Goal: Task Accomplishment & Management: Manage account settings

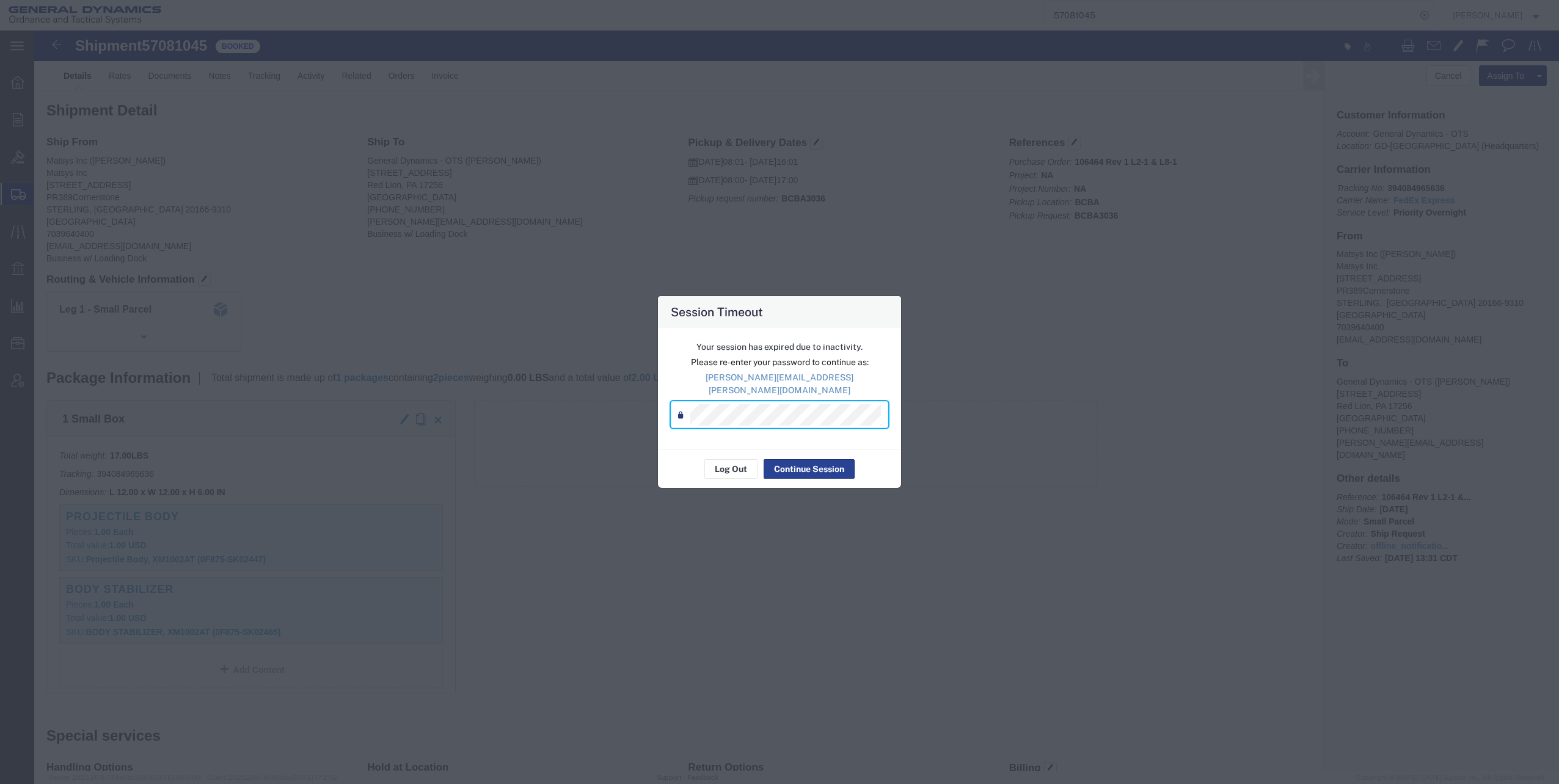
click at [808, 460] on button "Continue Session" at bounding box center [809, 469] width 91 height 19
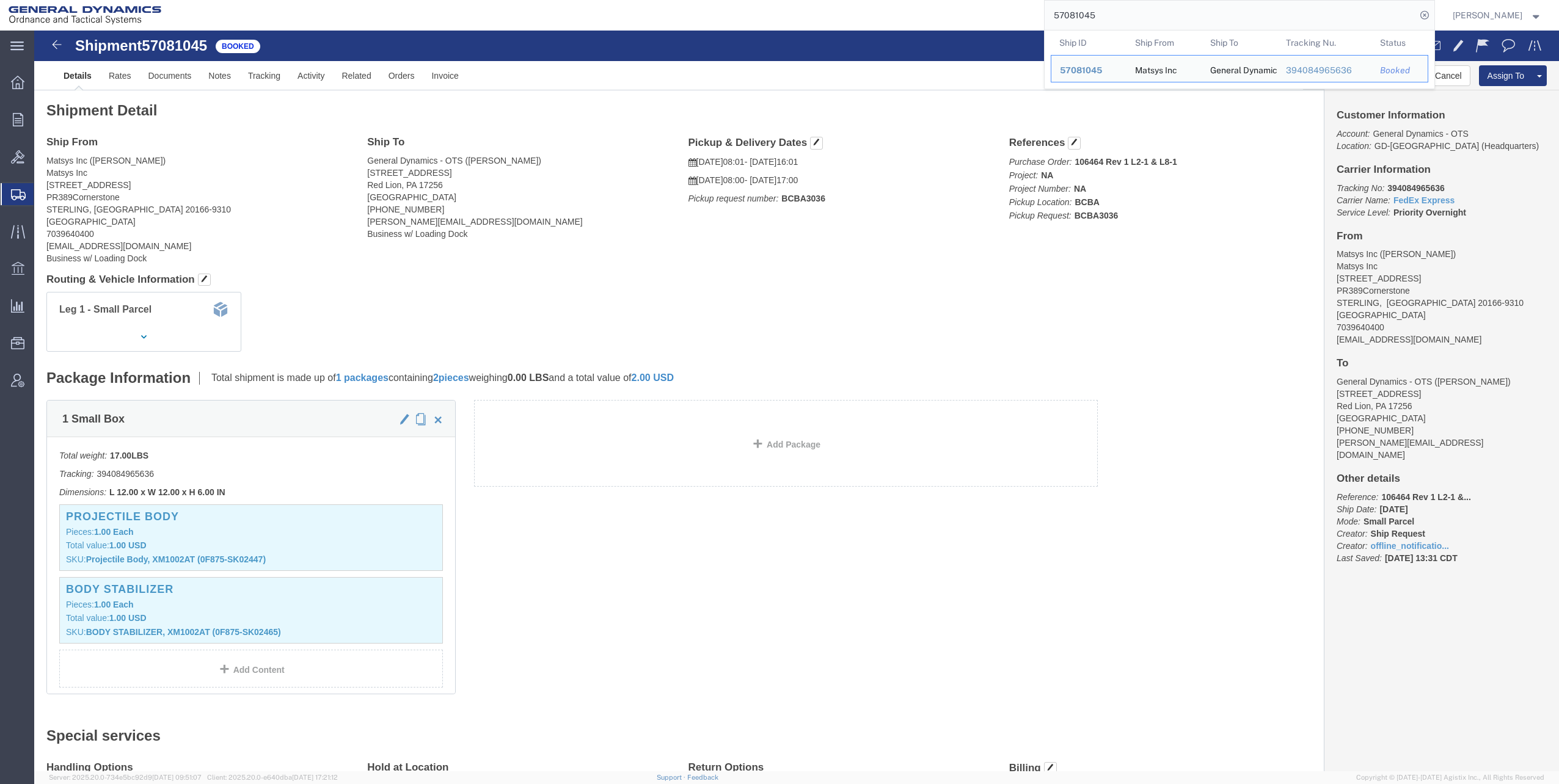
drag, startPoint x: 1060, startPoint y: 11, endPoint x: 1187, endPoint y: 11, distance: 127.0
click at [1187, 11] on input "57081045" at bounding box center [1229, 15] width 371 height 29
paste input "94459"
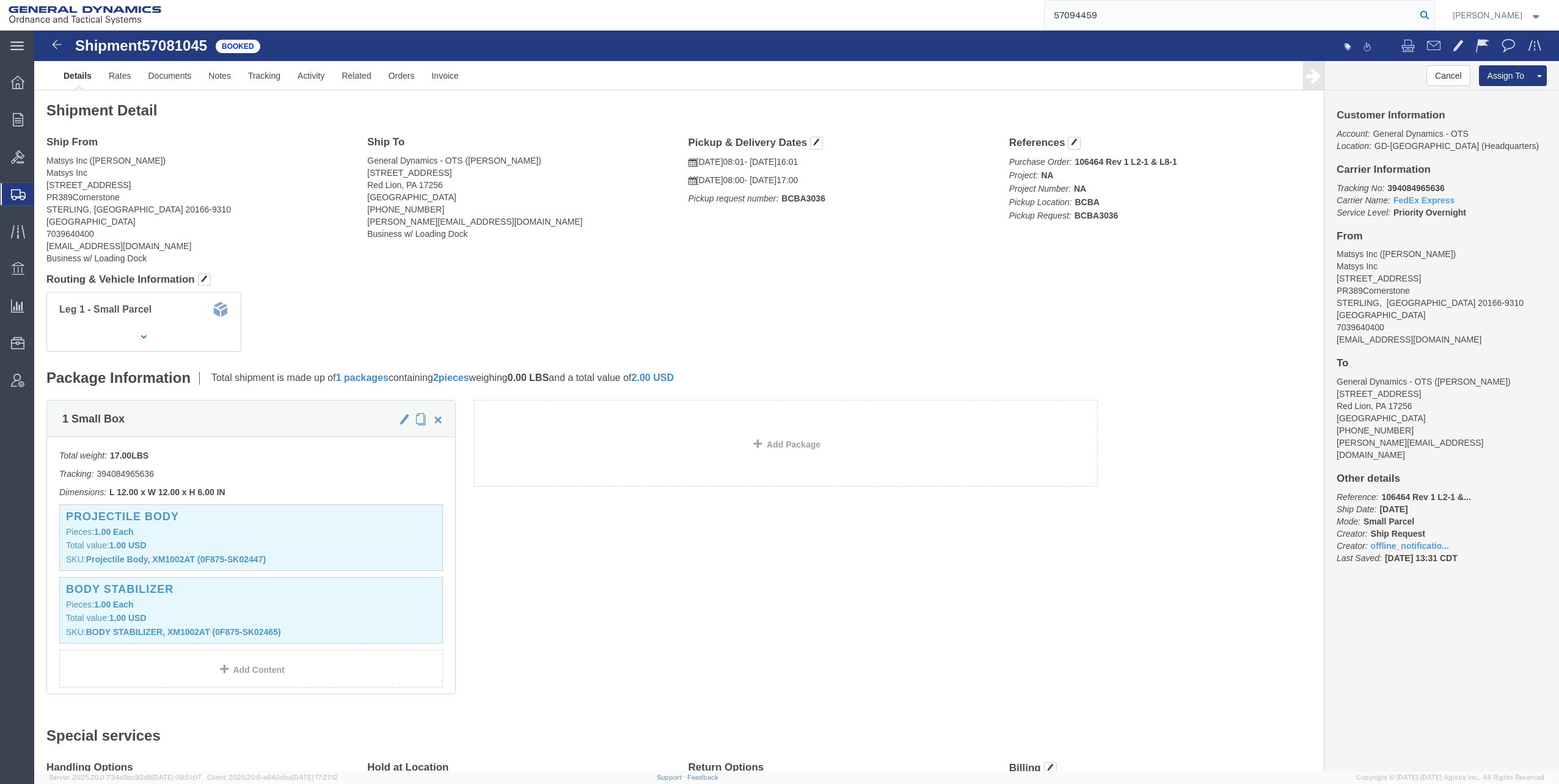
type input "57094459"
click at [1427, 16] on icon at bounding box center [1425, 15] width 17 height 17
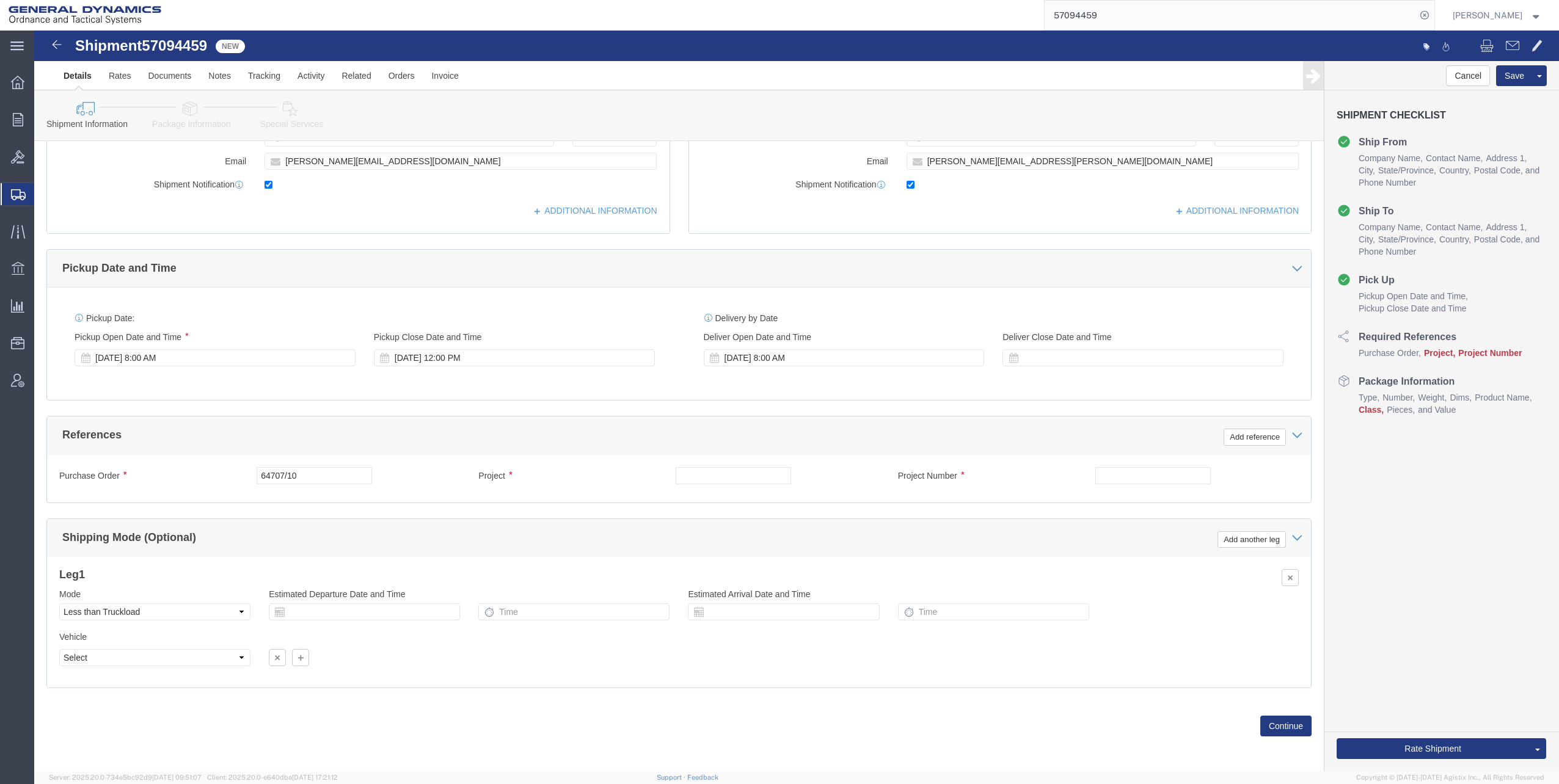
scroll to position [309, 0]
click input "text"
type input "LC7FY23 M1002/M865A1"
click input "text"
type input "30100321"
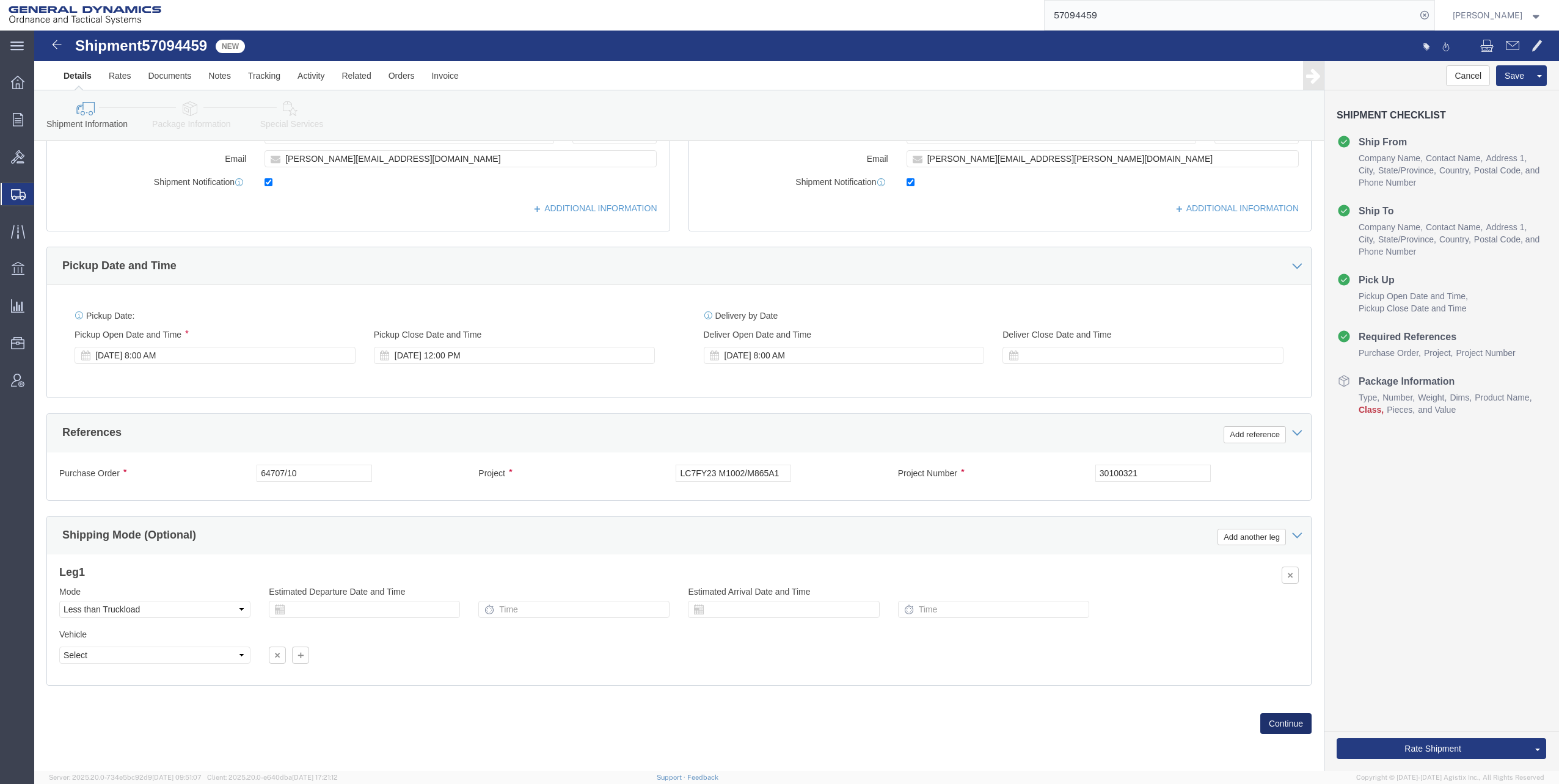
click button "Continue"
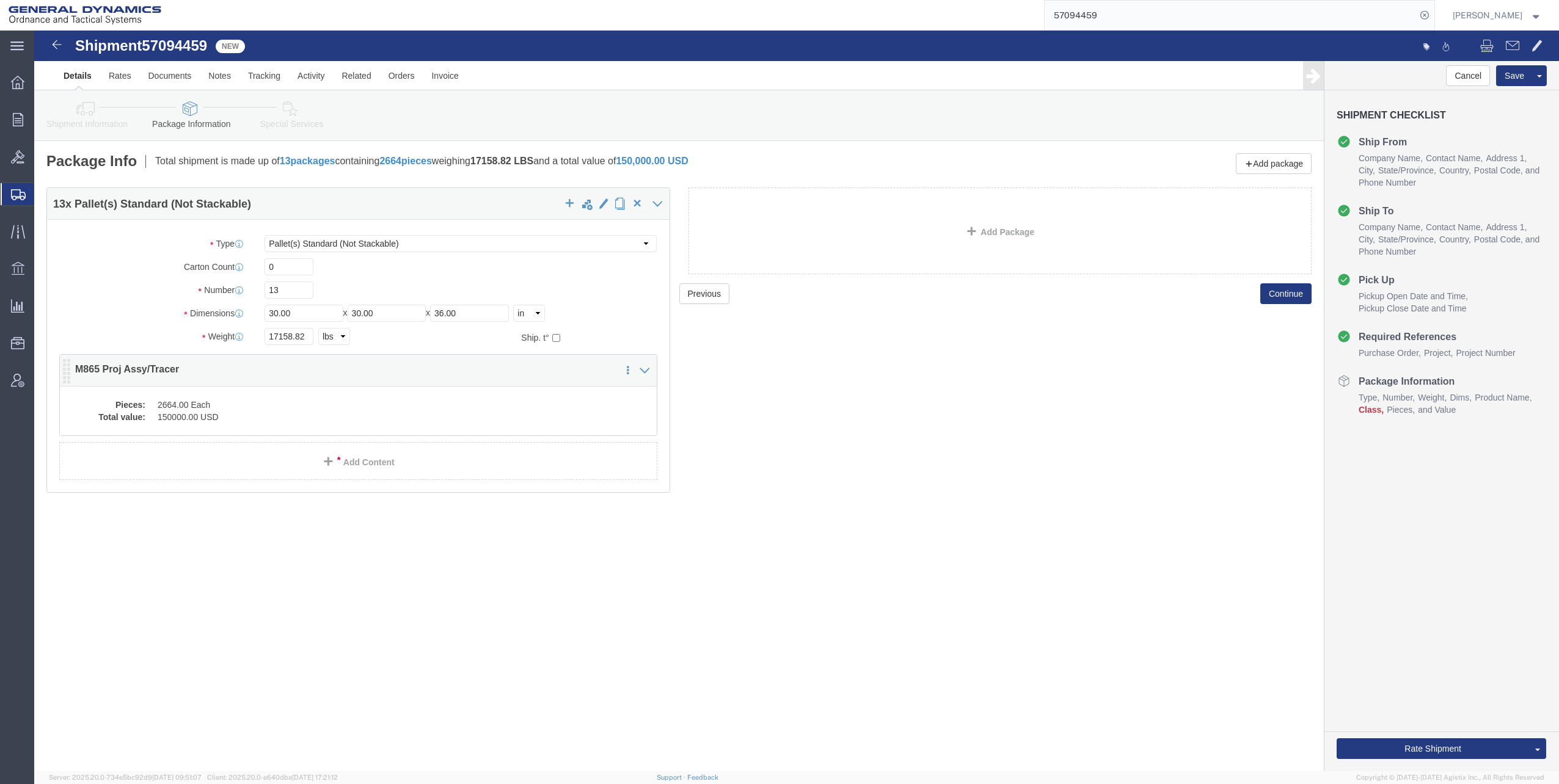
click dd "2664.00 Each"
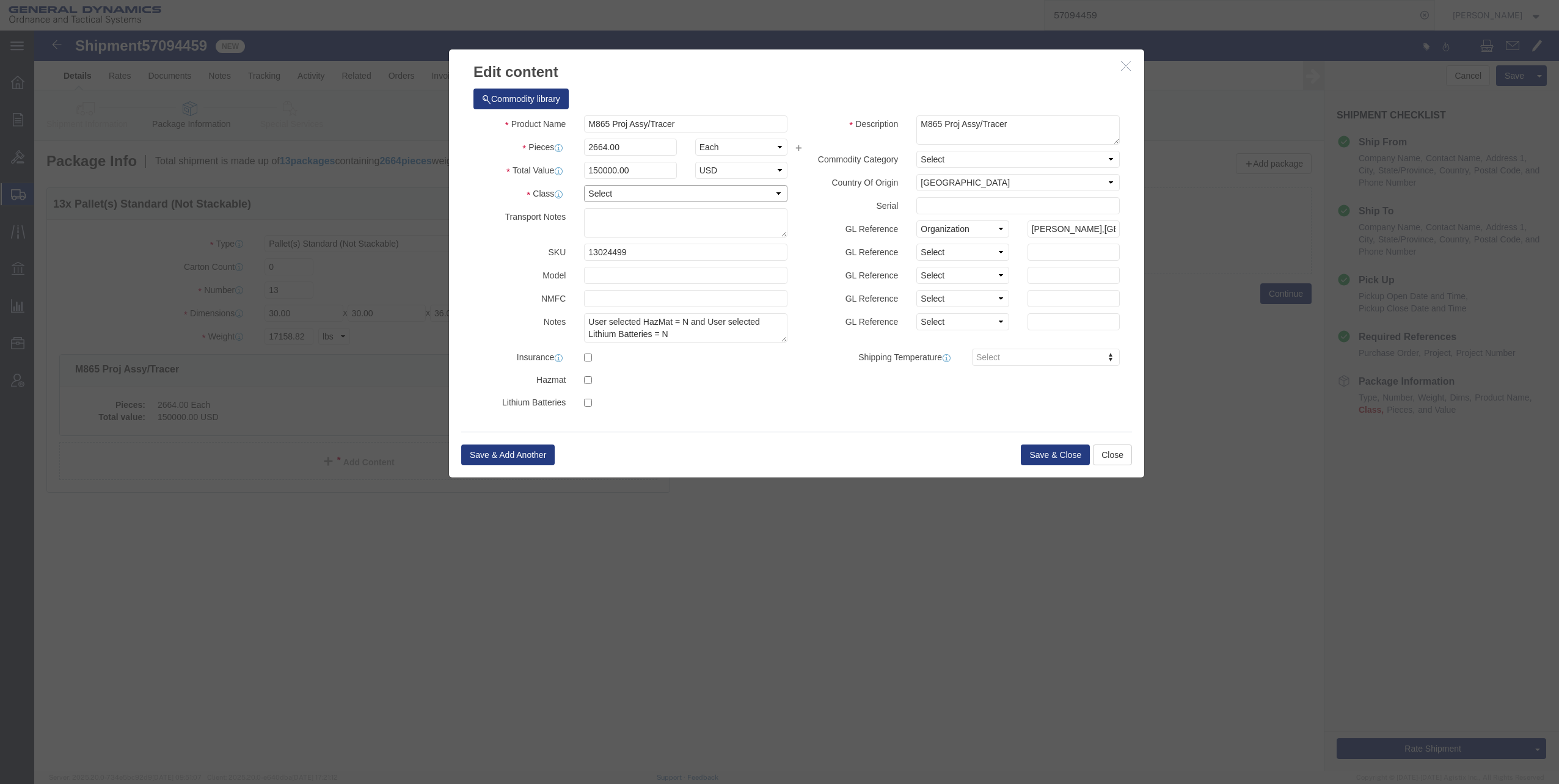
click select "Select 50 55 60 65 70 85 92.5 100 125 175 250 300 400"
select select "60"
click select "Select 50 55 60 65 70 85 92.5 100 125 175 250 300 400"
click button "Save & Close"
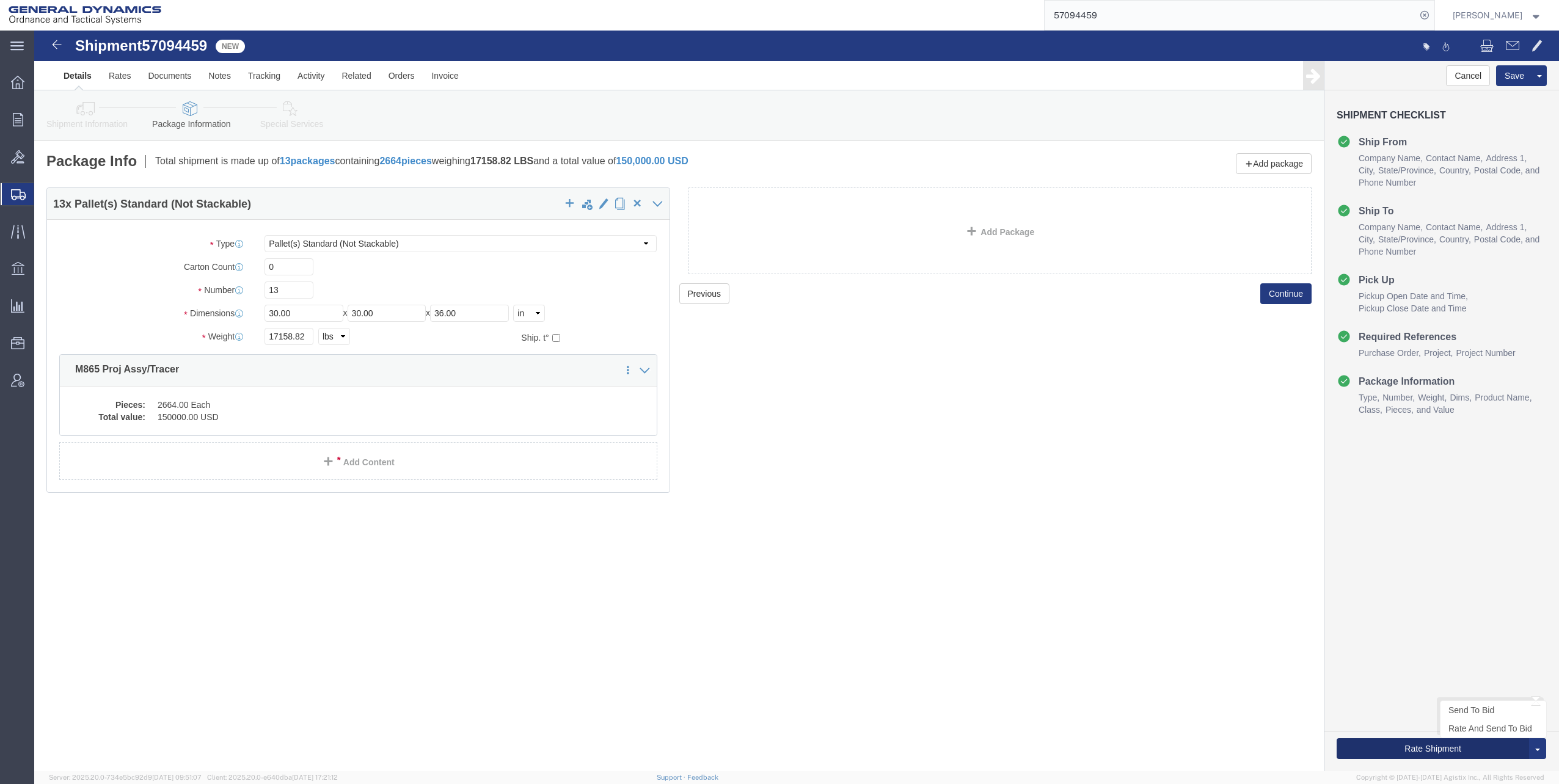
click button "Rate Shipment"
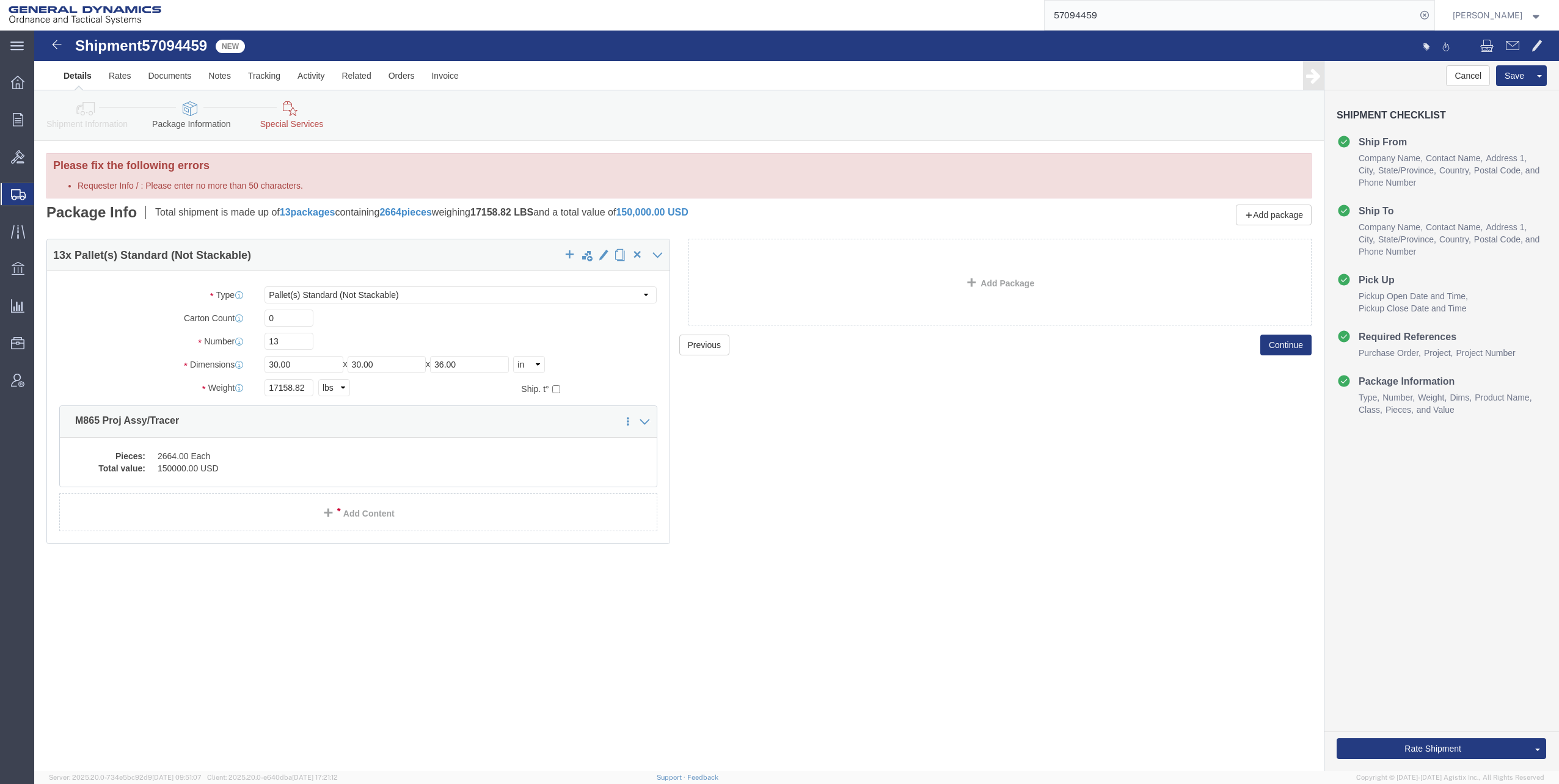
click icon
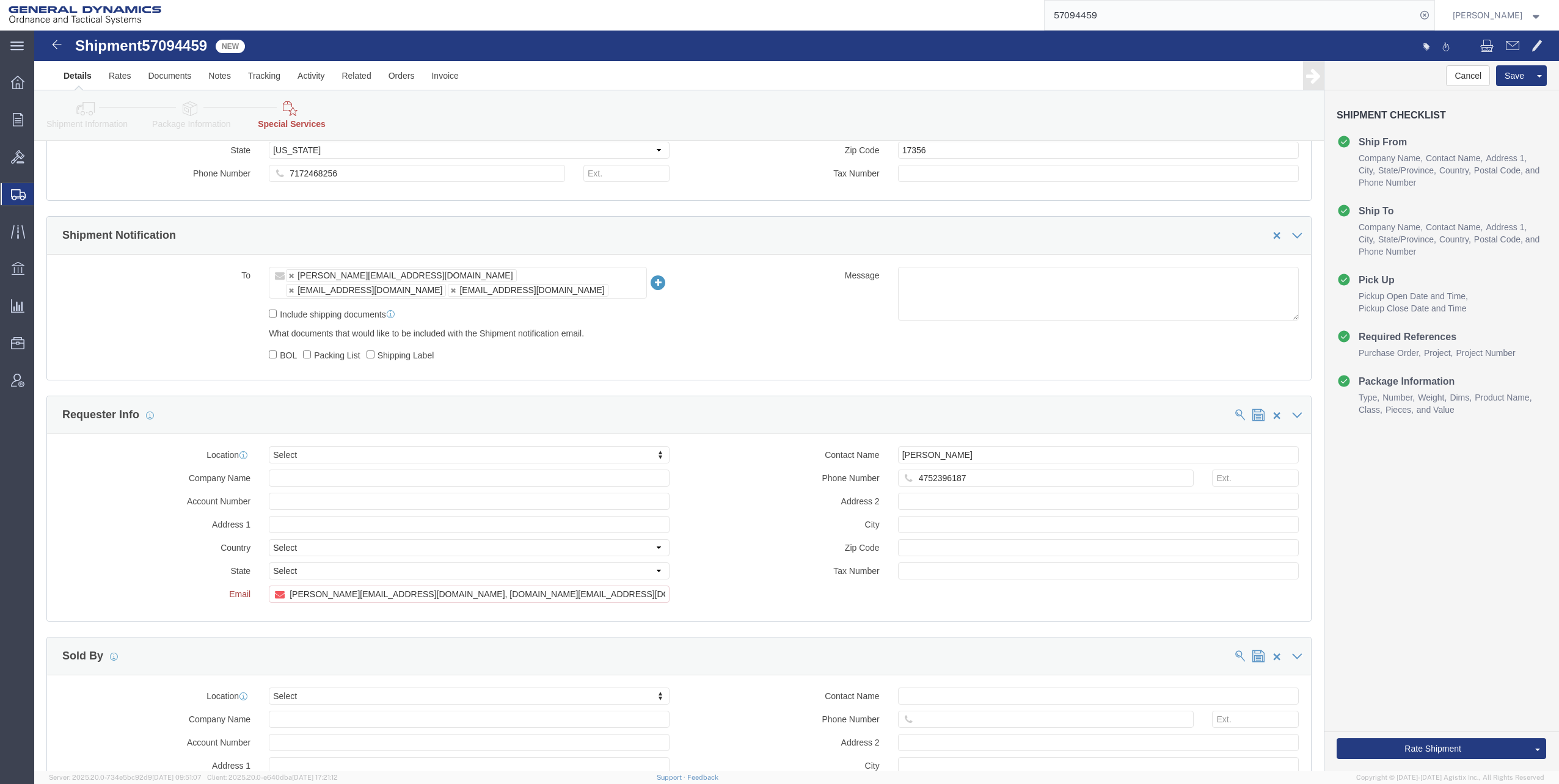
scroll to position [916, 0]
click input "[PERSON_NAME][EMAIL_ADDRESS][DOMAIN_NAME], [DOMAIN_NAME][EMAIL_ADDRESS][DOMAIN_…"
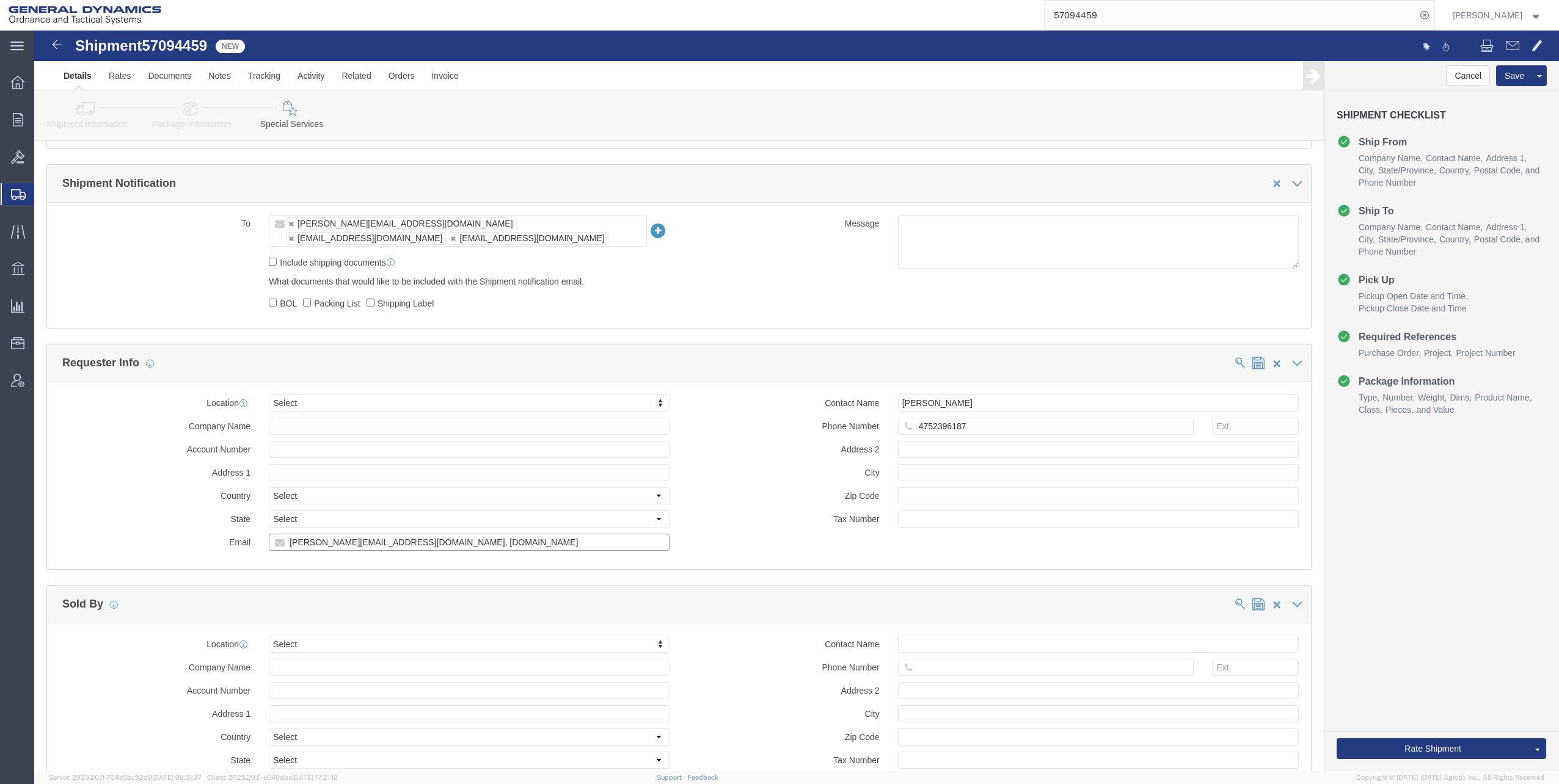
scroll to position [865, 0]
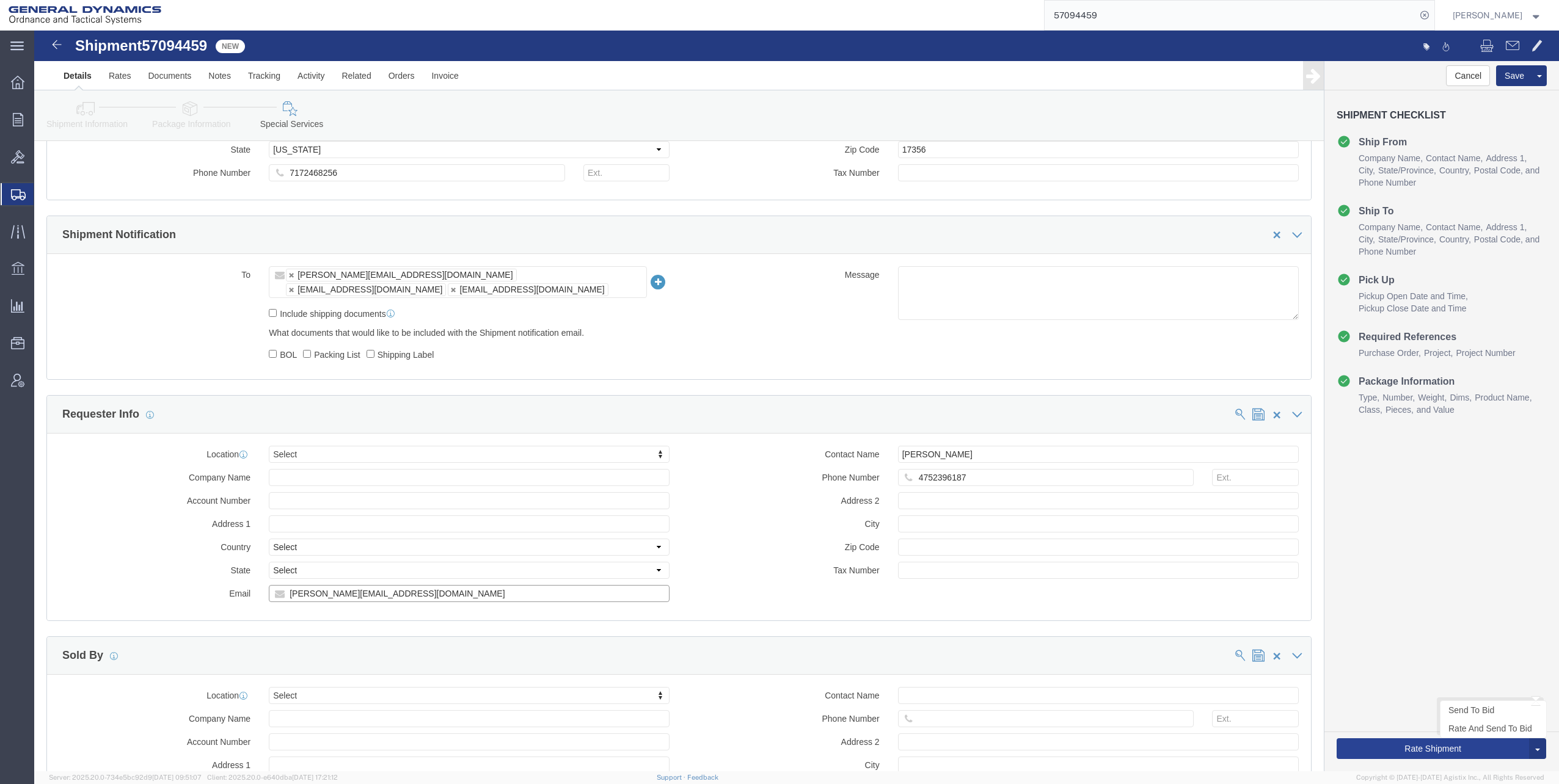
type input "[PERSON_NAME][EMAIL_ADDRESS][DOMAIN_NAME]"
click button "Rate Shipment"
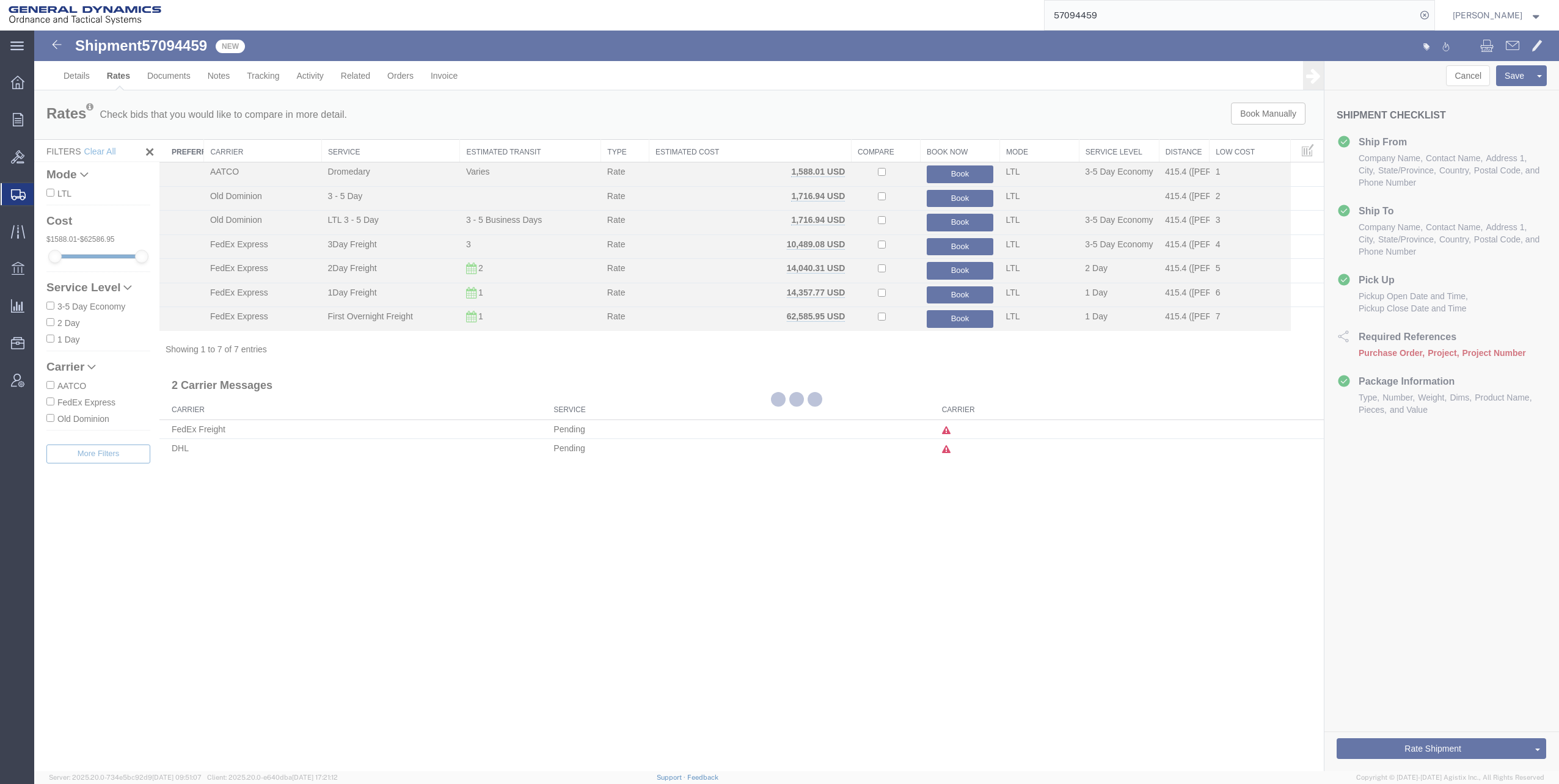
scroll to position [0, 0]
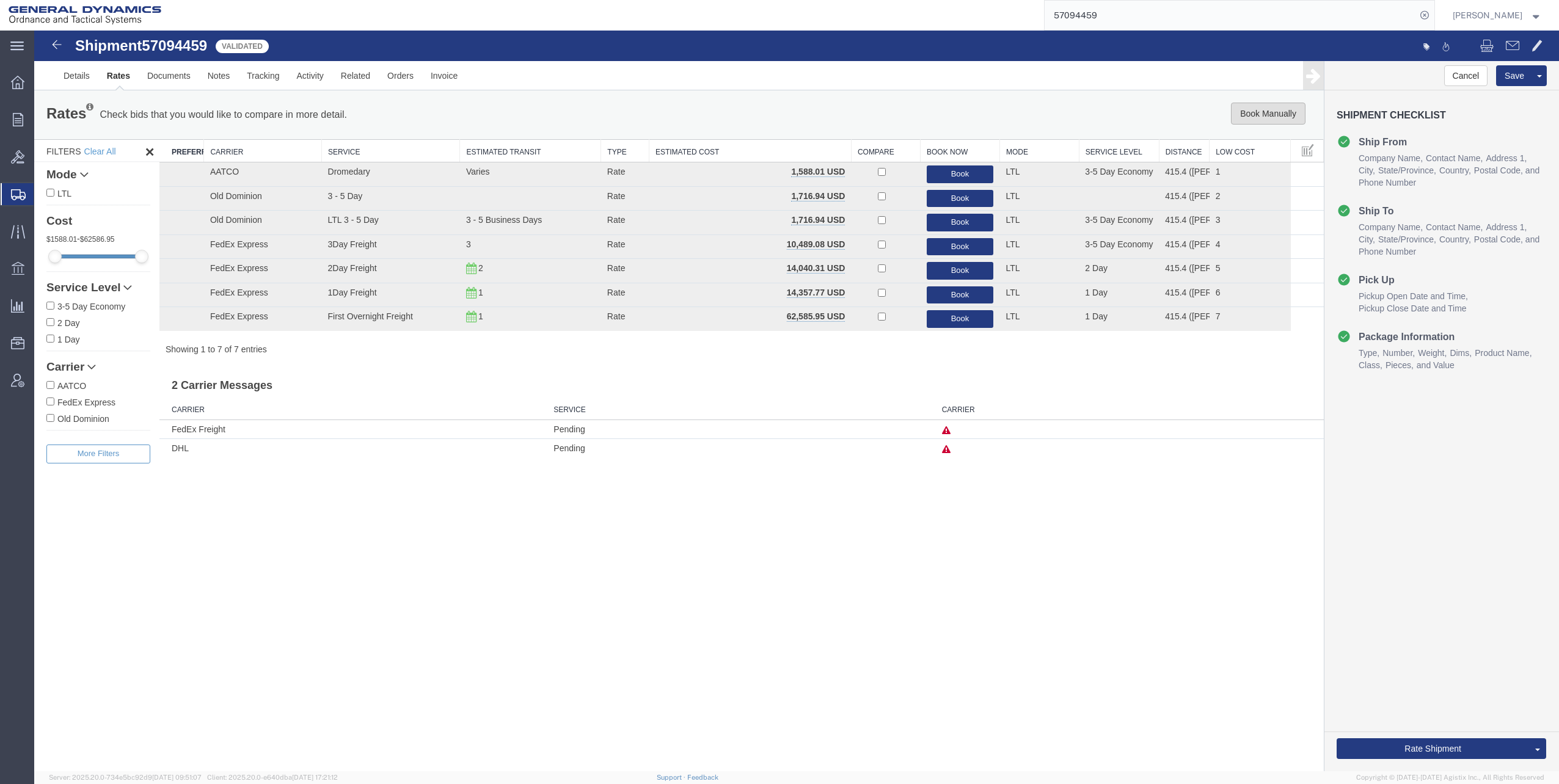
click at [1257, 110] on button "Book Manually" at bounding box center [1268, 113] width 74 height 22
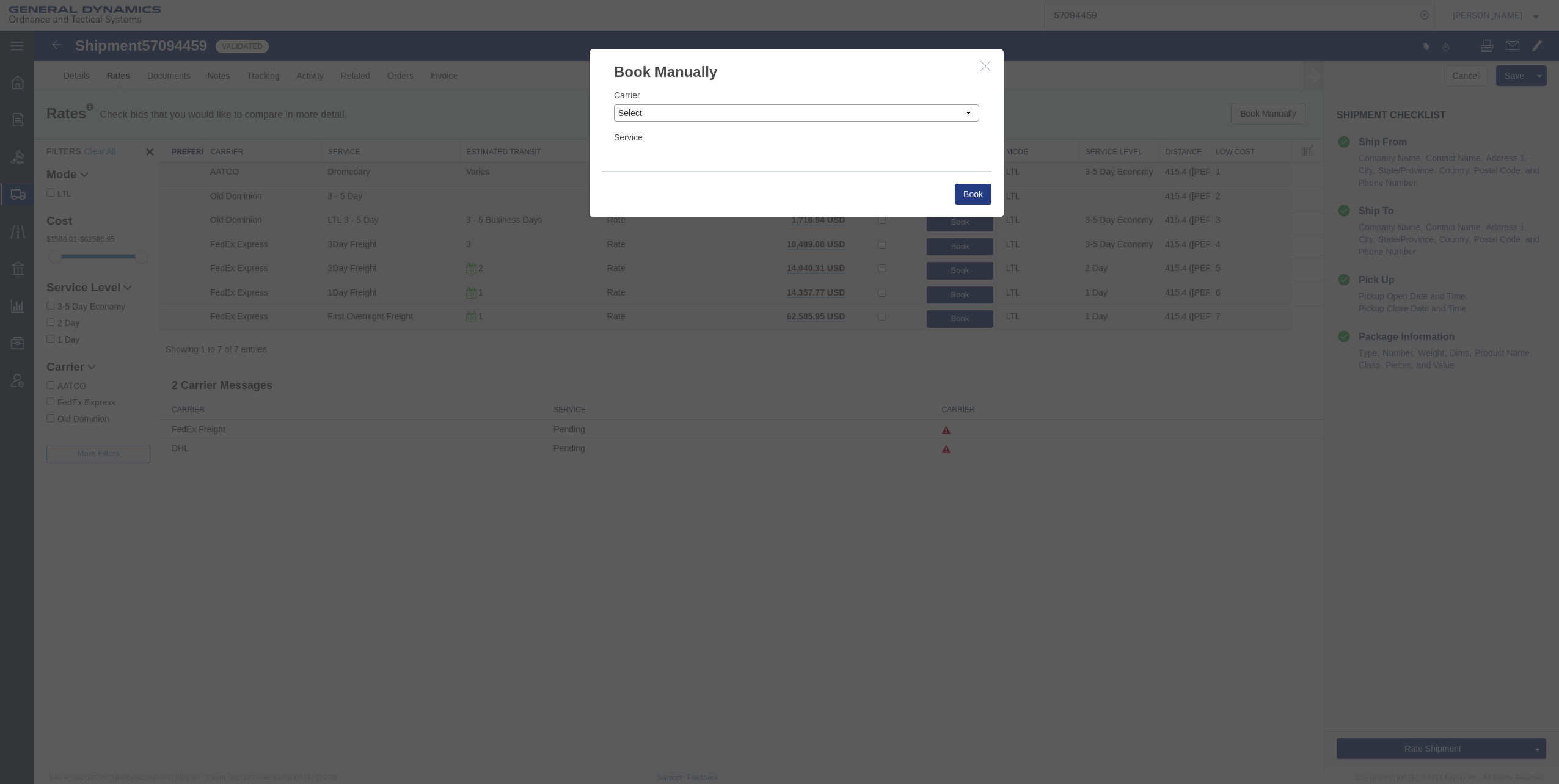
click at [968, 113] on select "Select Add New Carrier (and default service) AAT Carriers AATCO Adcom / Radiant…" at bounding box center [796, 113] width 365 height 17
select select "12733"
click at [614, 104] on select "Select Add New Carrier (and default service) AAT Carriers AATCO Adcom / Radiant…" at bounding box center [796, 113] width 365 height 17
click at [699, 152] on select "Select LTL Less than Truckload Truckload Truckload" at bounding box center [796, 155] width 365 height 17
select select "26502"
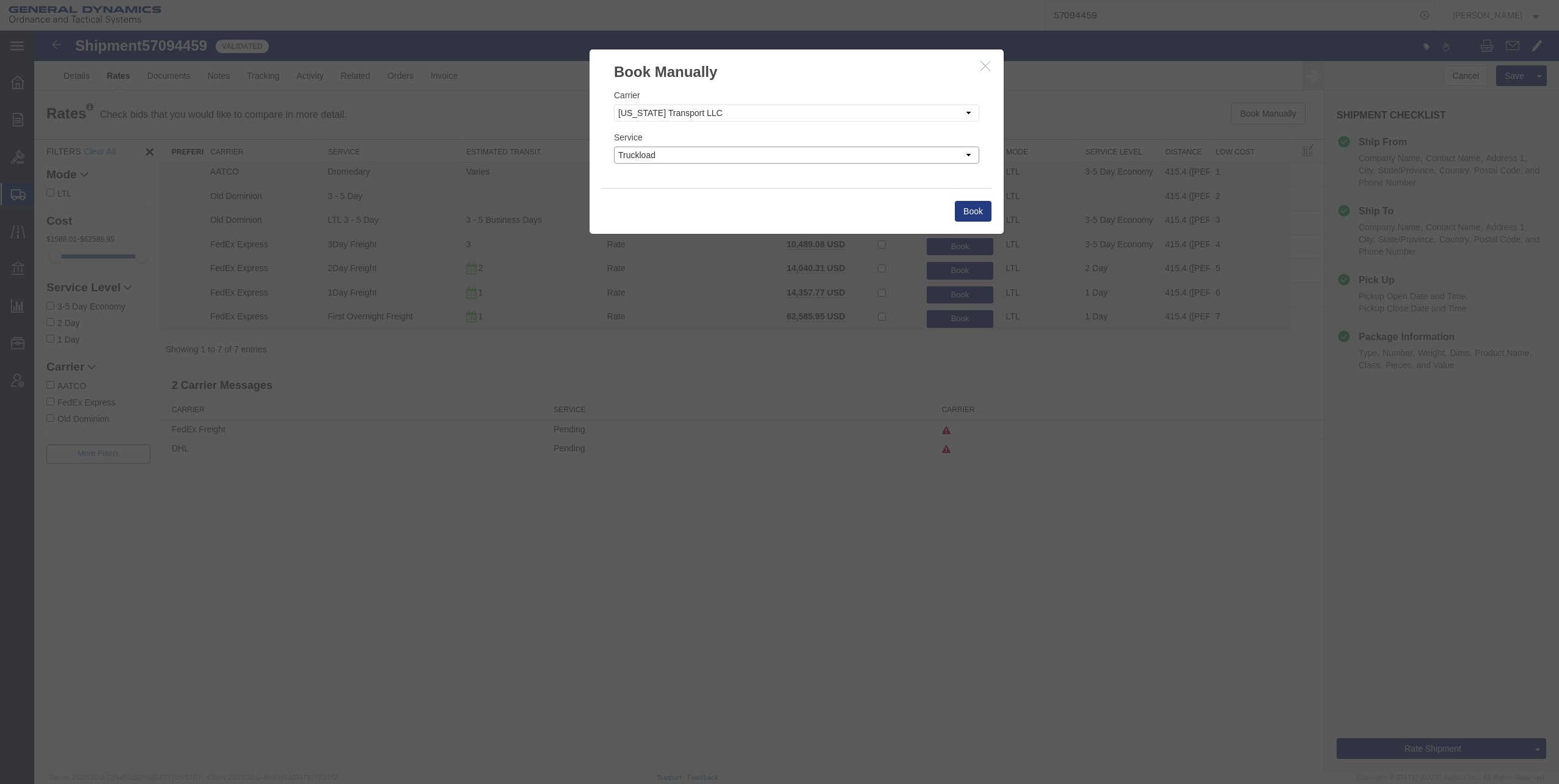
click at [614, 146] on select "Select LTL Less than Truckload Truckload Truckload" at bounding box center [796, 155] width 365 height 17
click at [979, 209] on button "Book" at bounding box center [973, 211] width 37 height 21
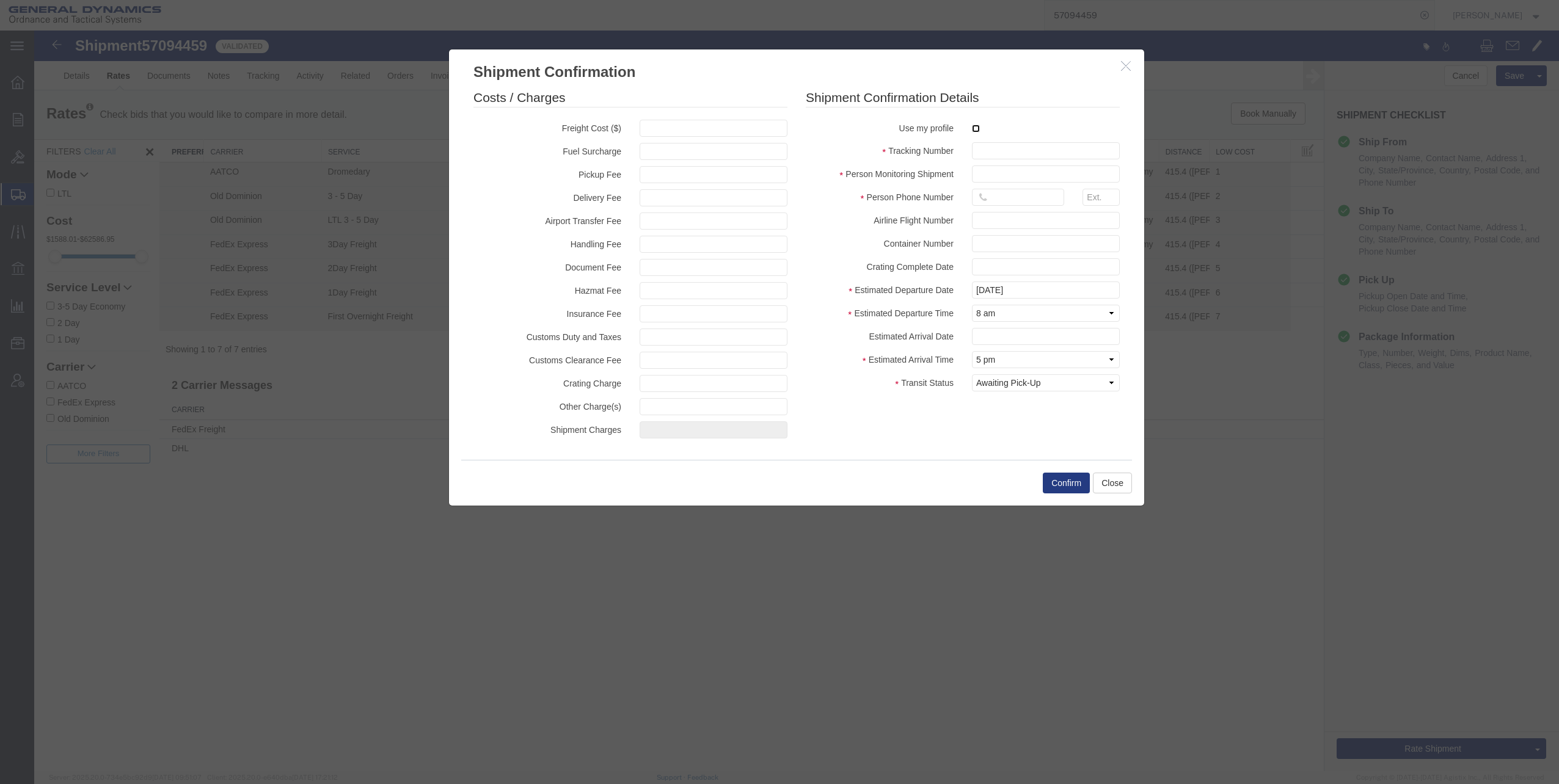
click at [975, 130] on input "checkbox" at bounding box center [976, 128] width 8 height 8
checkbox input "true"
type input "[PERSON_NAME]"
type input "[PHONE_NUMBER]"
click at [987, 152] on input "text" at bounding box center [1046, 151] width 148 height 17
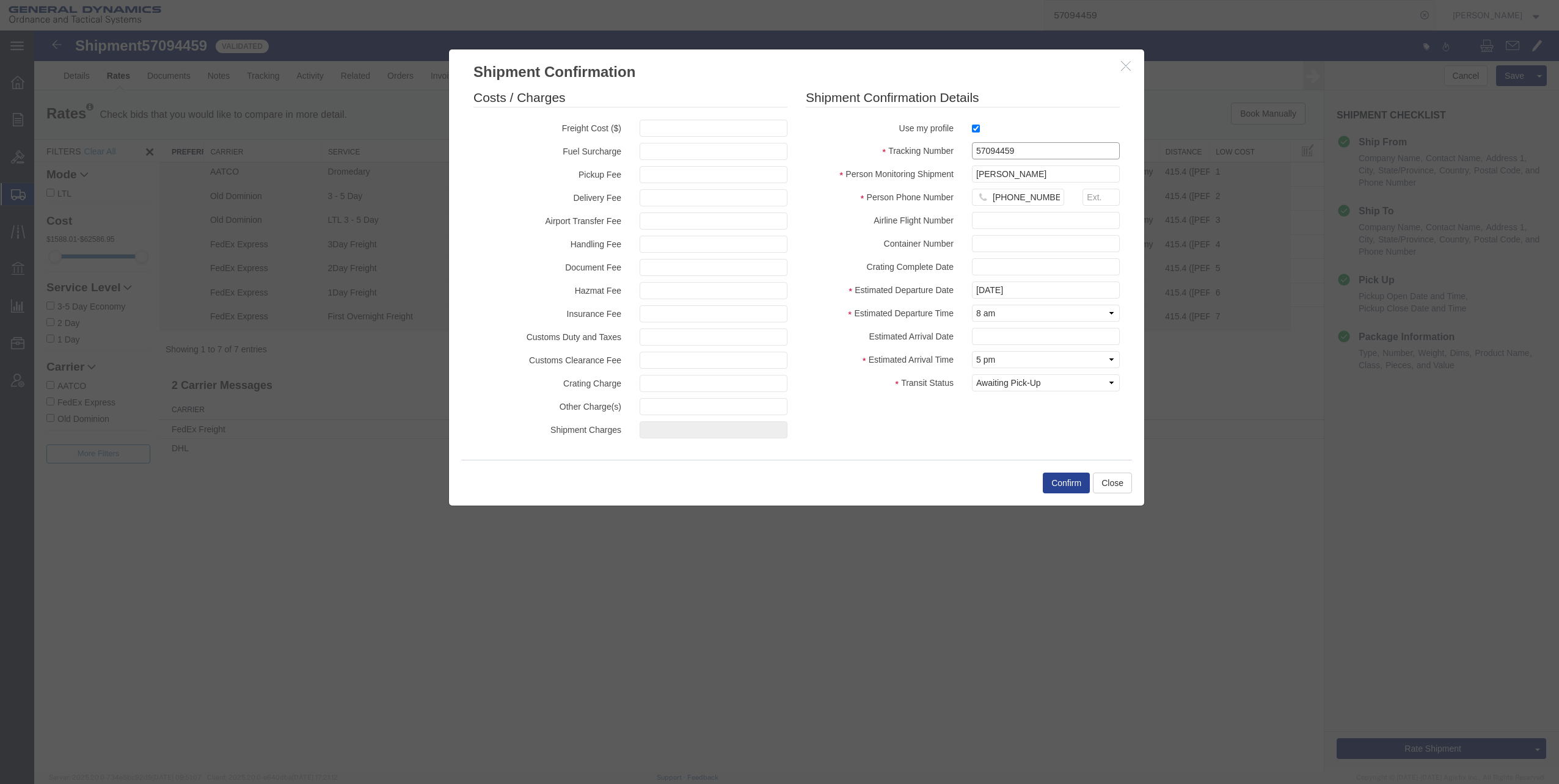
type input "57094459"
click at [1063, 483] on button "Confirm" at bounding box center [1066, 483] width 47 height 21
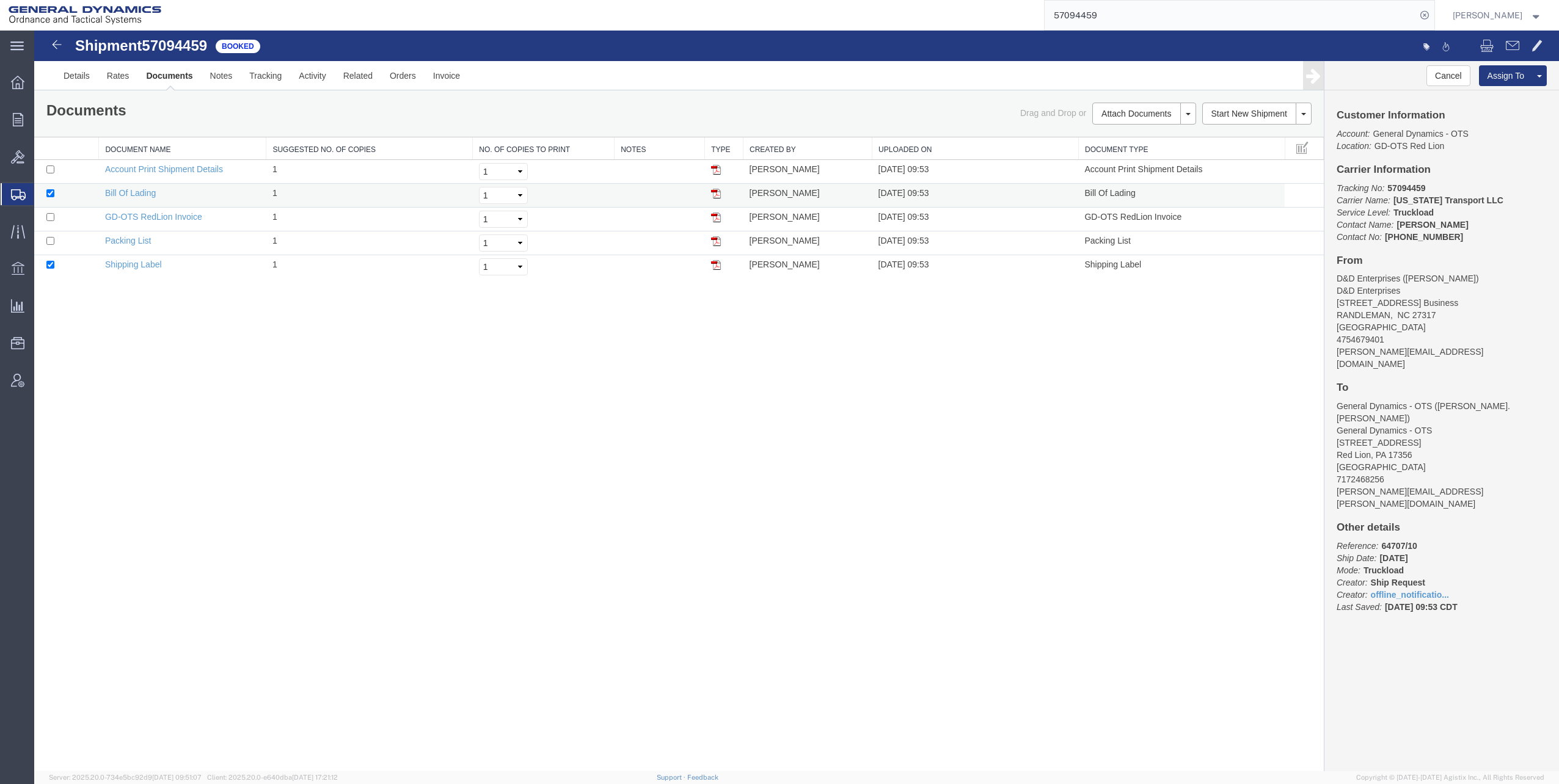
click at [718, 194] on img at bounding box center [715, 193] width 10 height 10
click at [83, 78] on link "Details" at bounding box center [76, 76] width 43 height 29
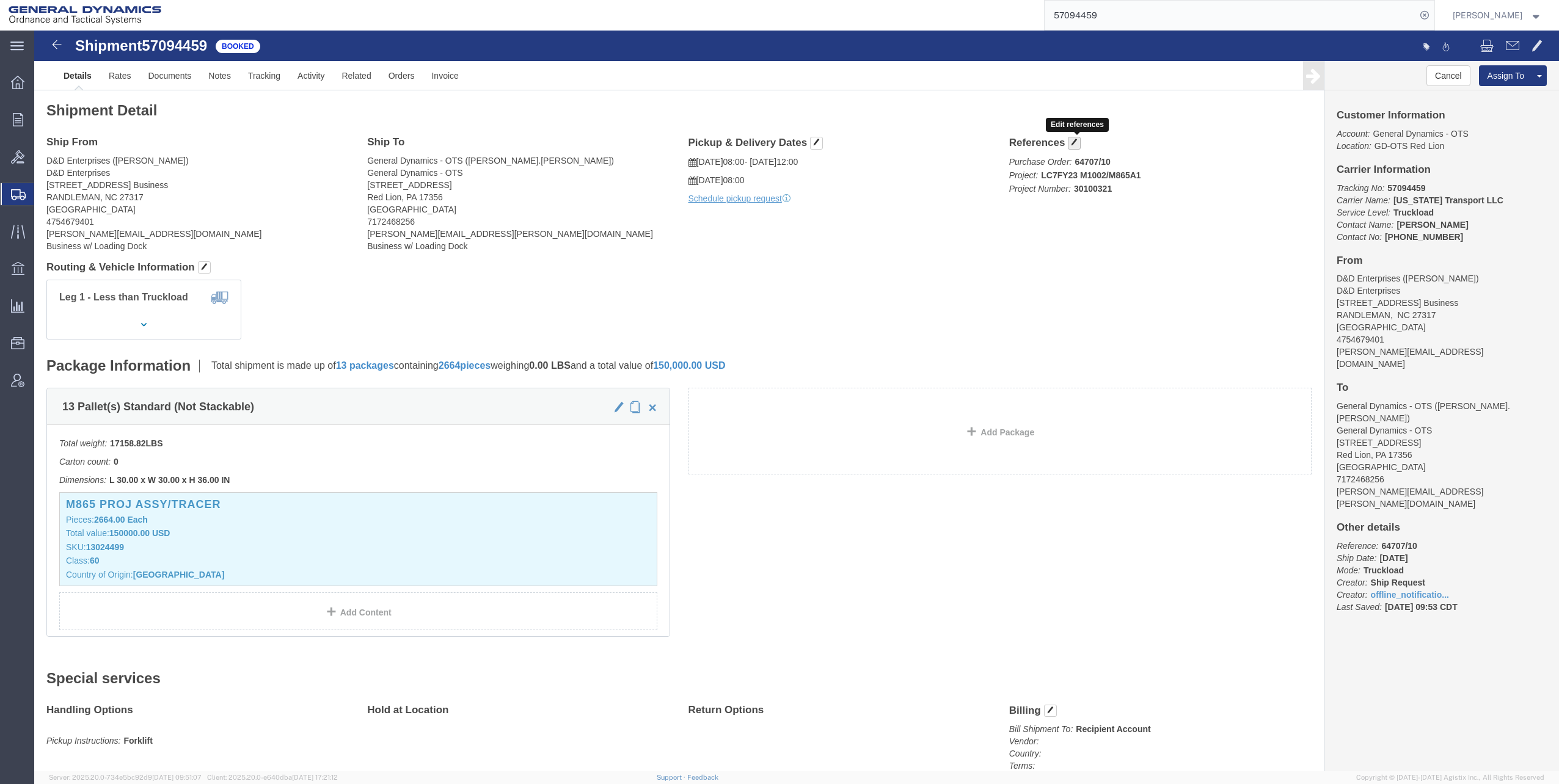
click span "button"
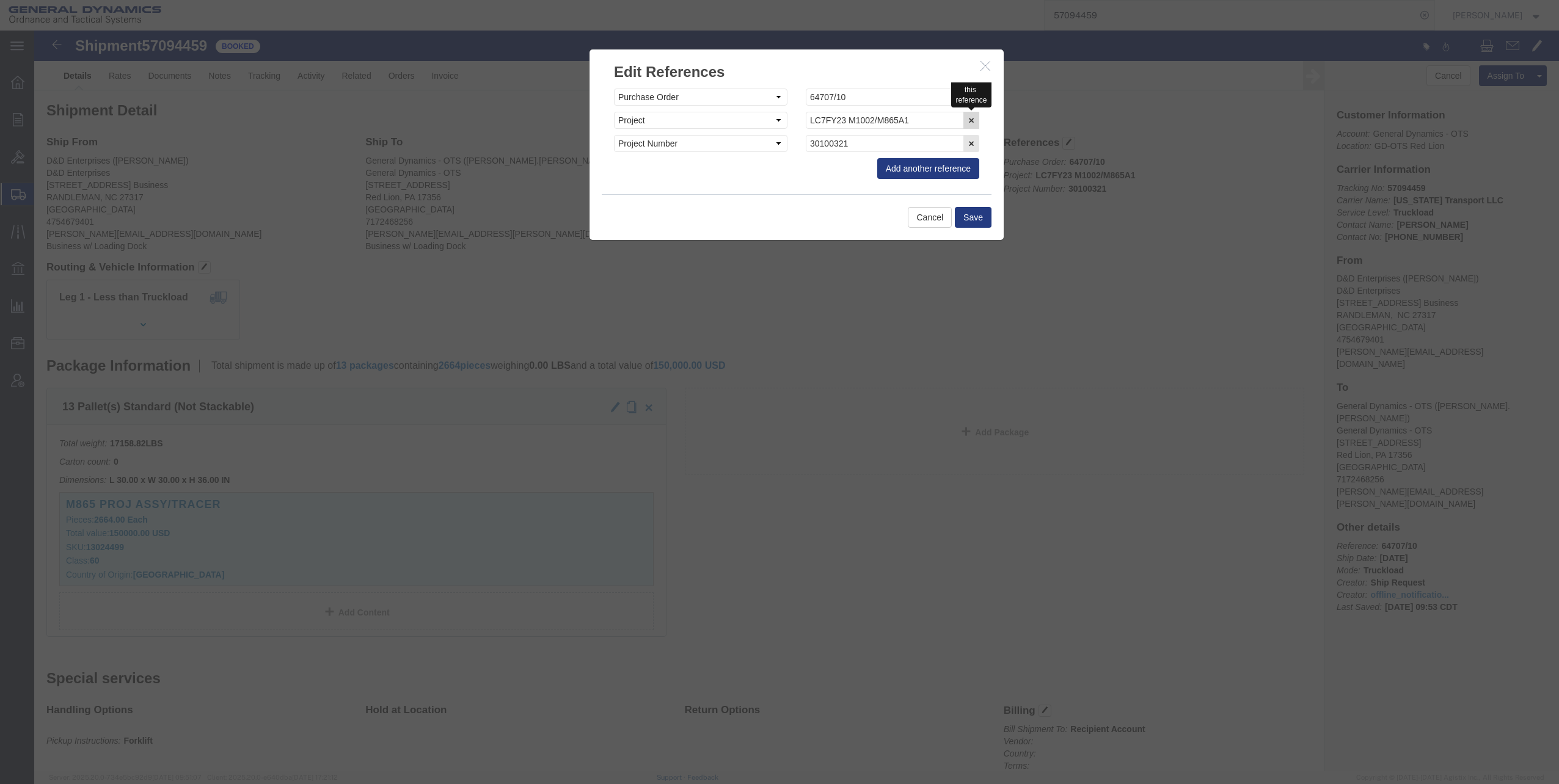
click icon "button"
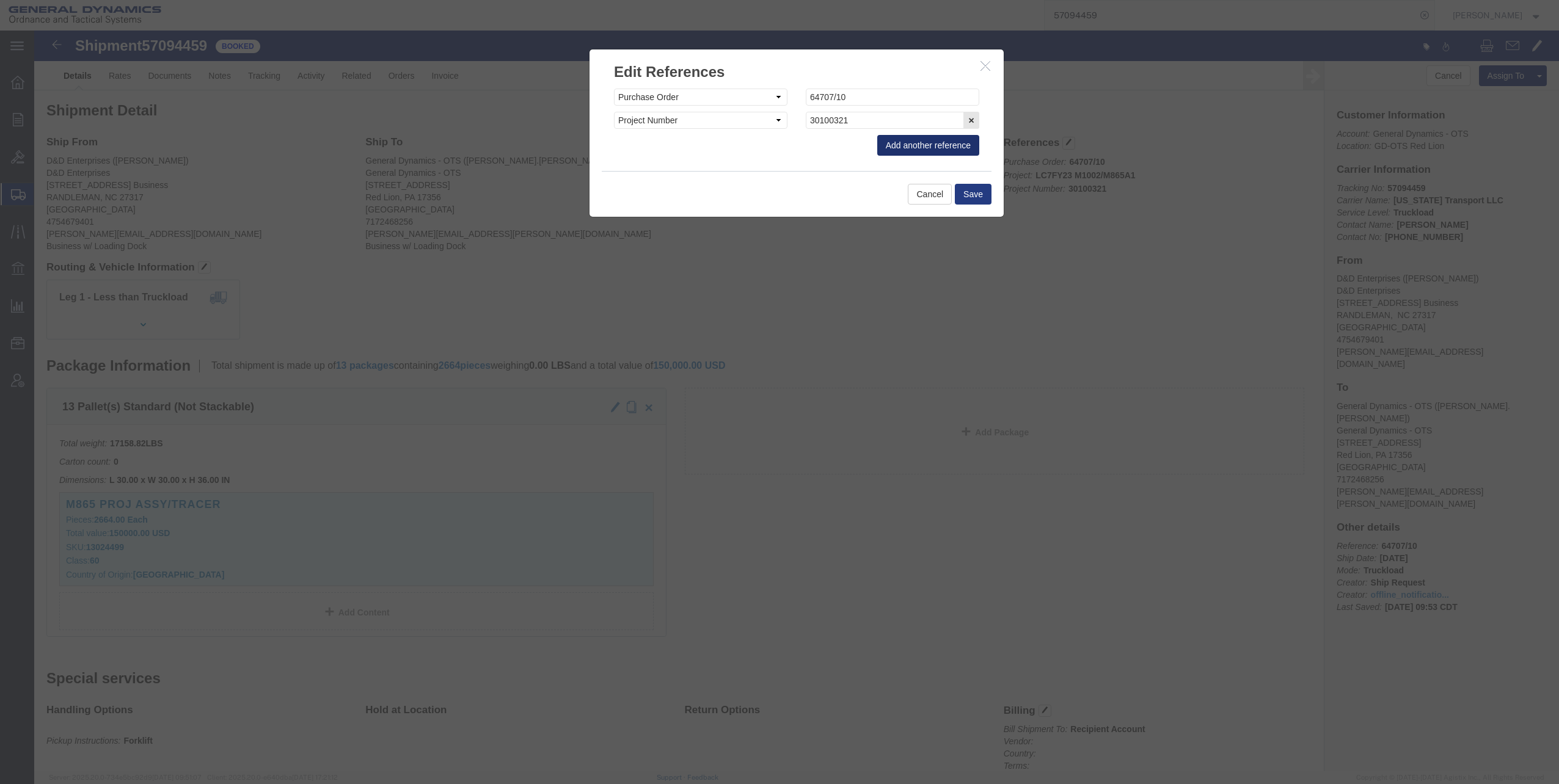
click button "Add another reference"
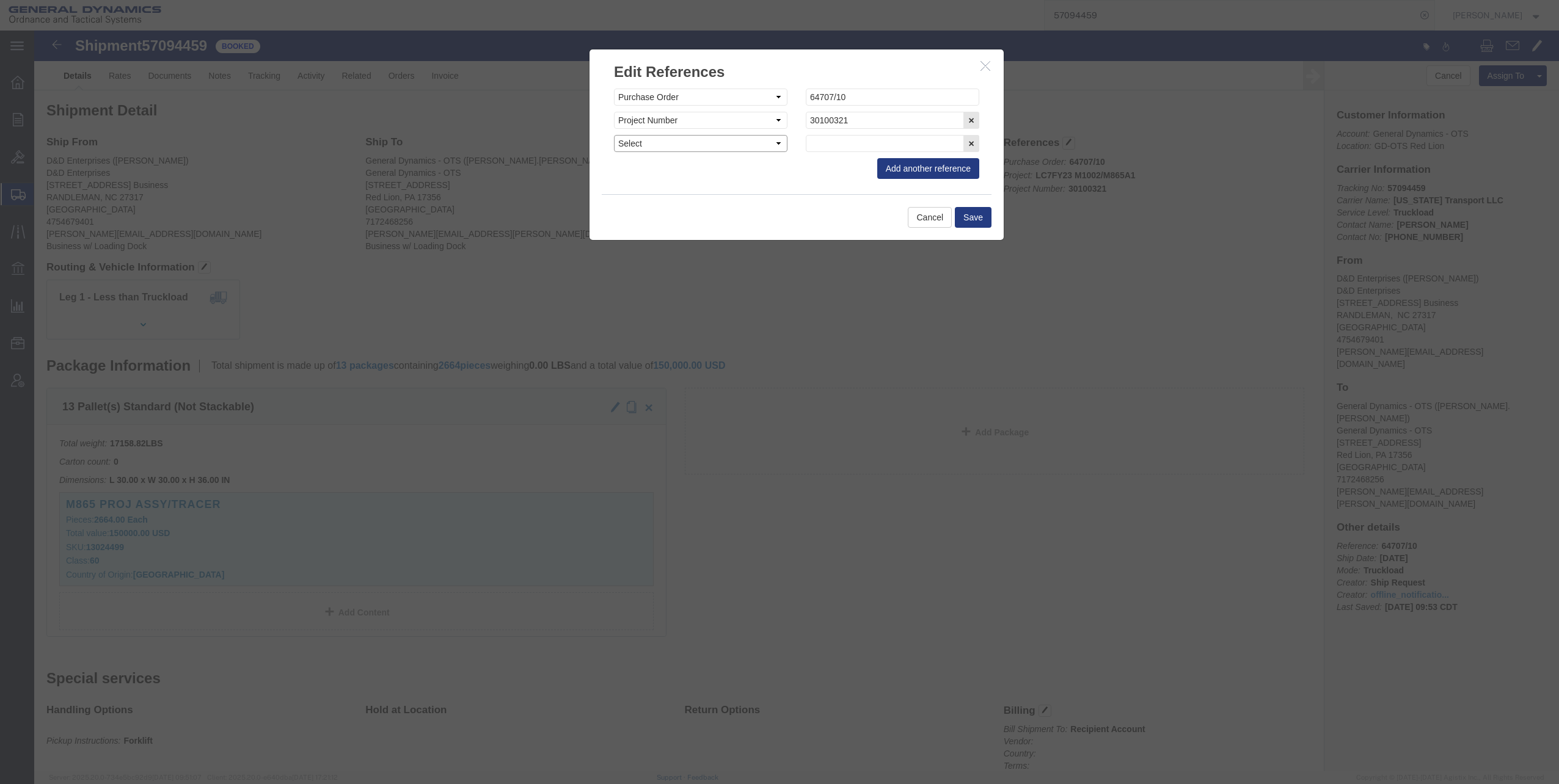
click select "Select Account Type Activity ID Airline Appointment Number ASN Batch Request # …"
select select "PROJ"
click select "Select Account Type Activity ID Airline Appointment Number ASN Batch Request # …"
click input "text"
click input "LC7"
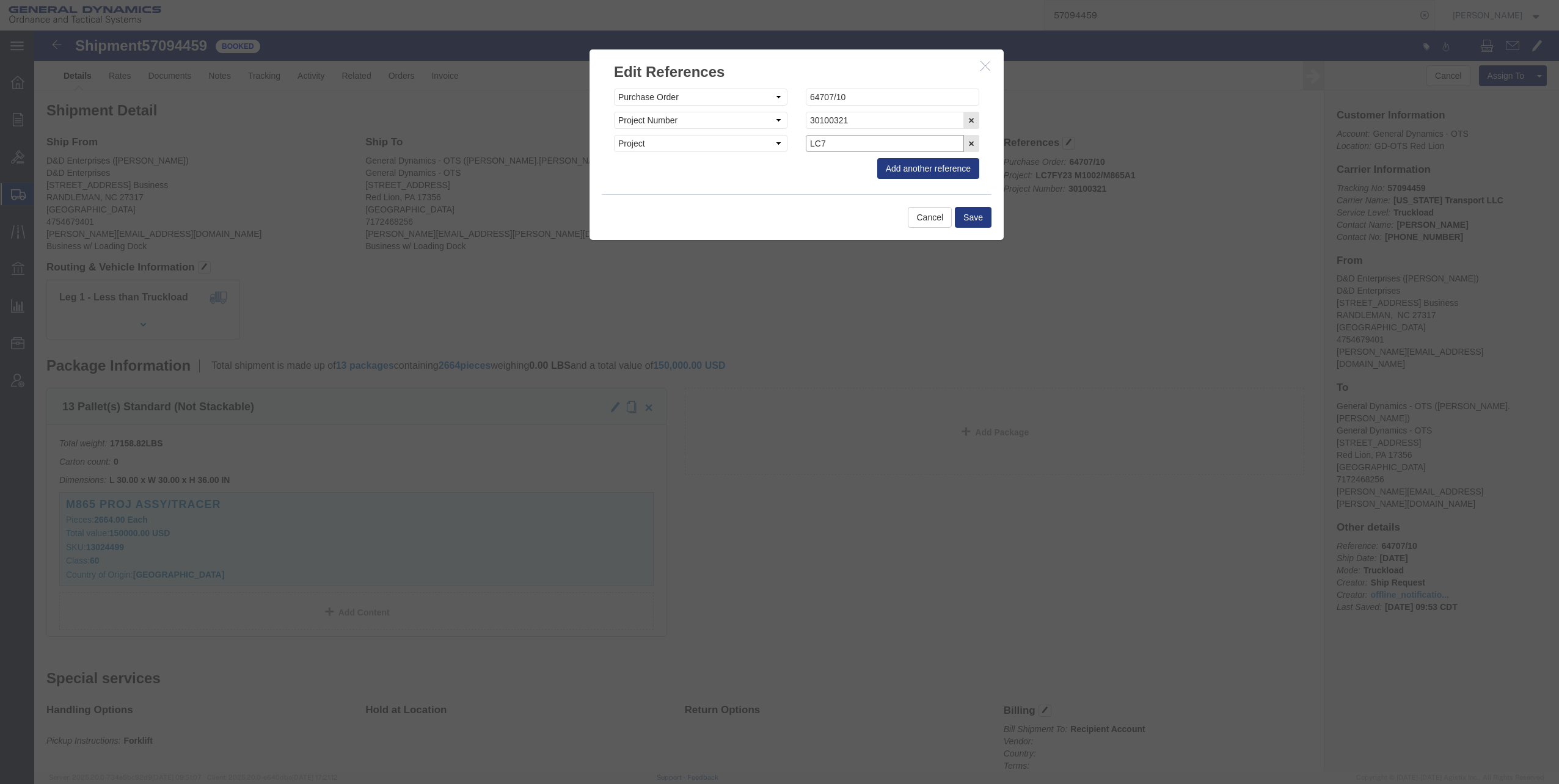
type input "LC7FY24 M1002/M865A1"
click button "Save"
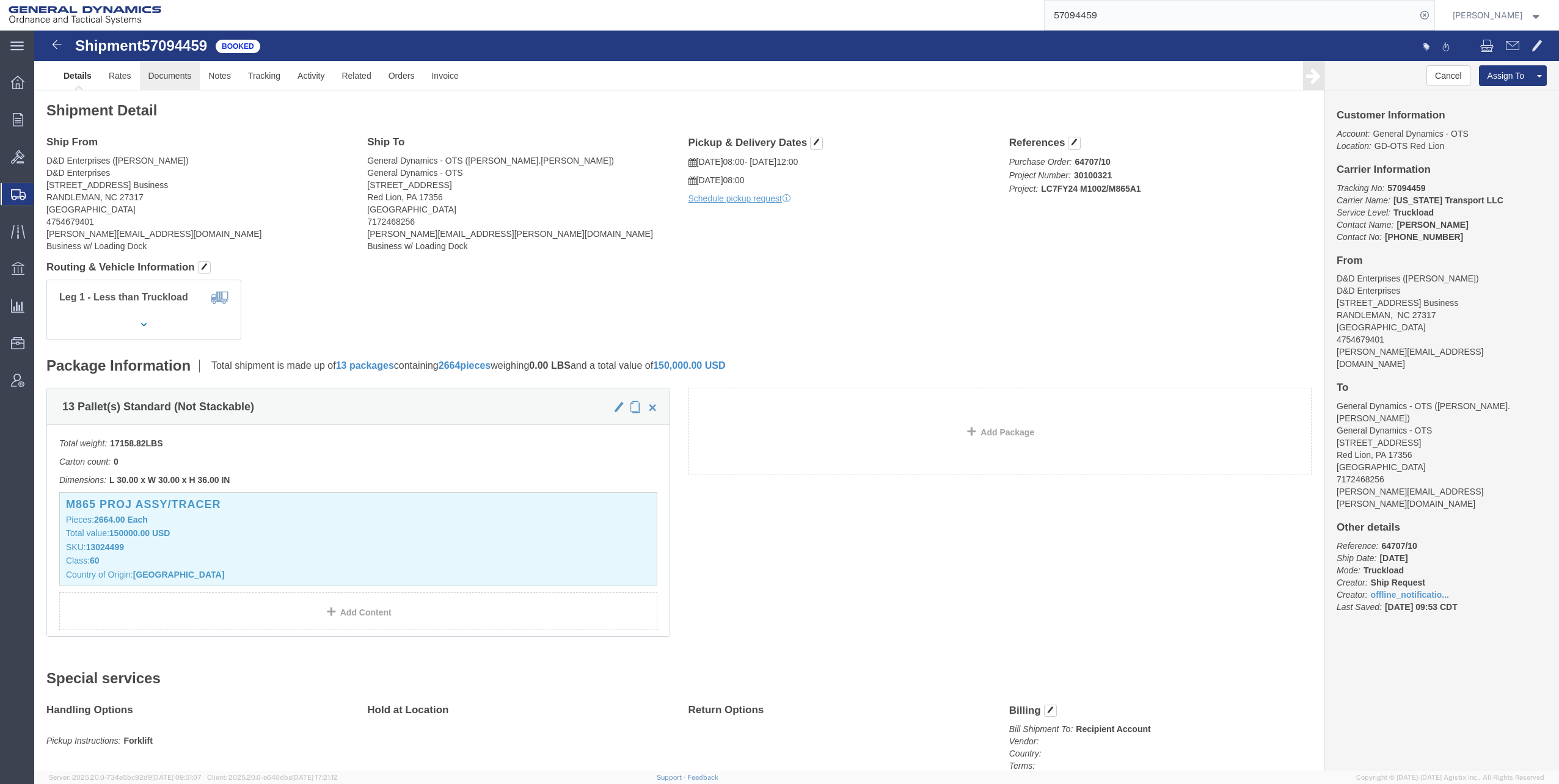
click link "Documents"
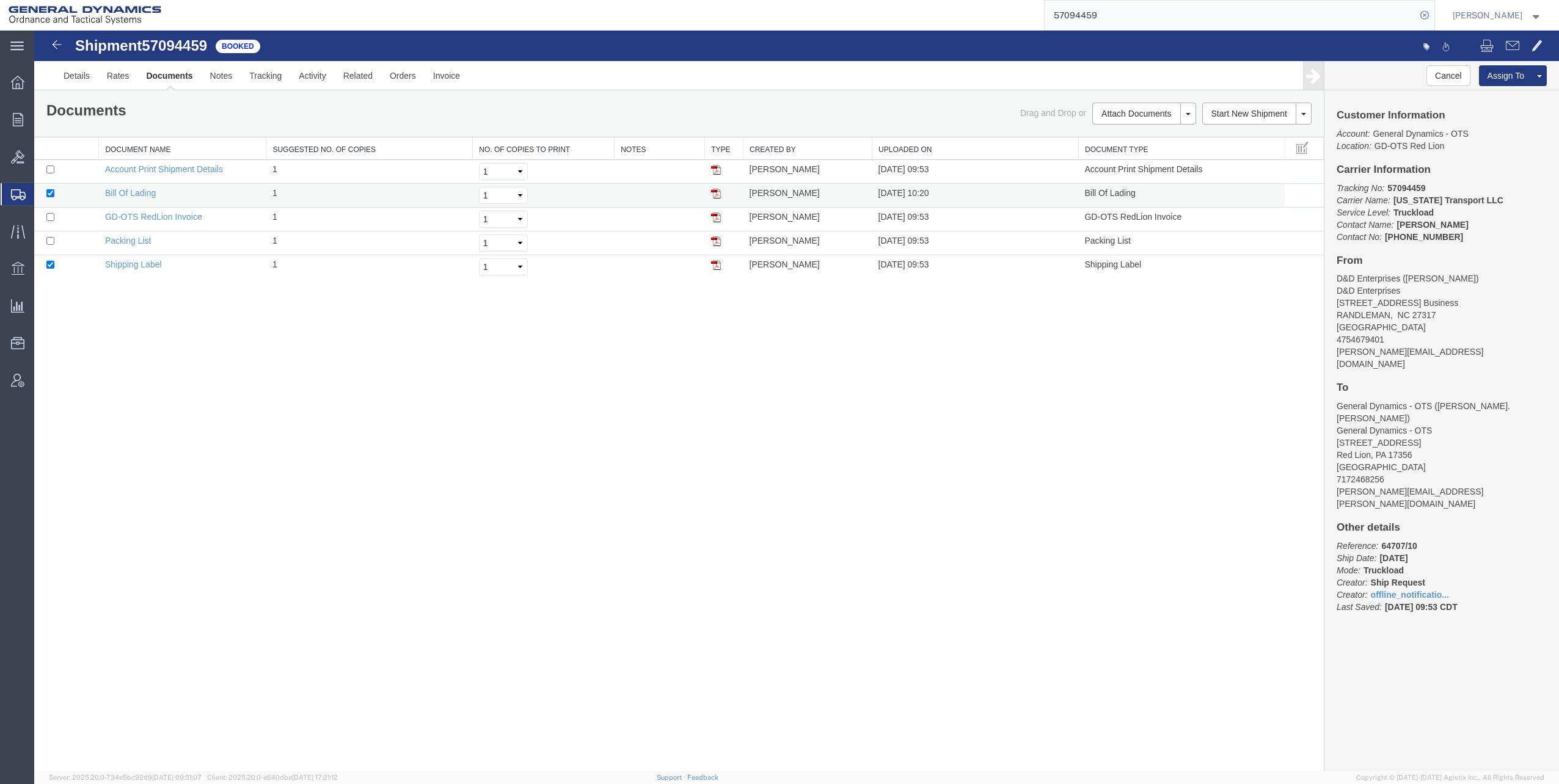
click at [717, 196] on img at bounding box center [715, 193] width 10 height 10
